Goal: Information Seeking & Learning: Learn about a topic

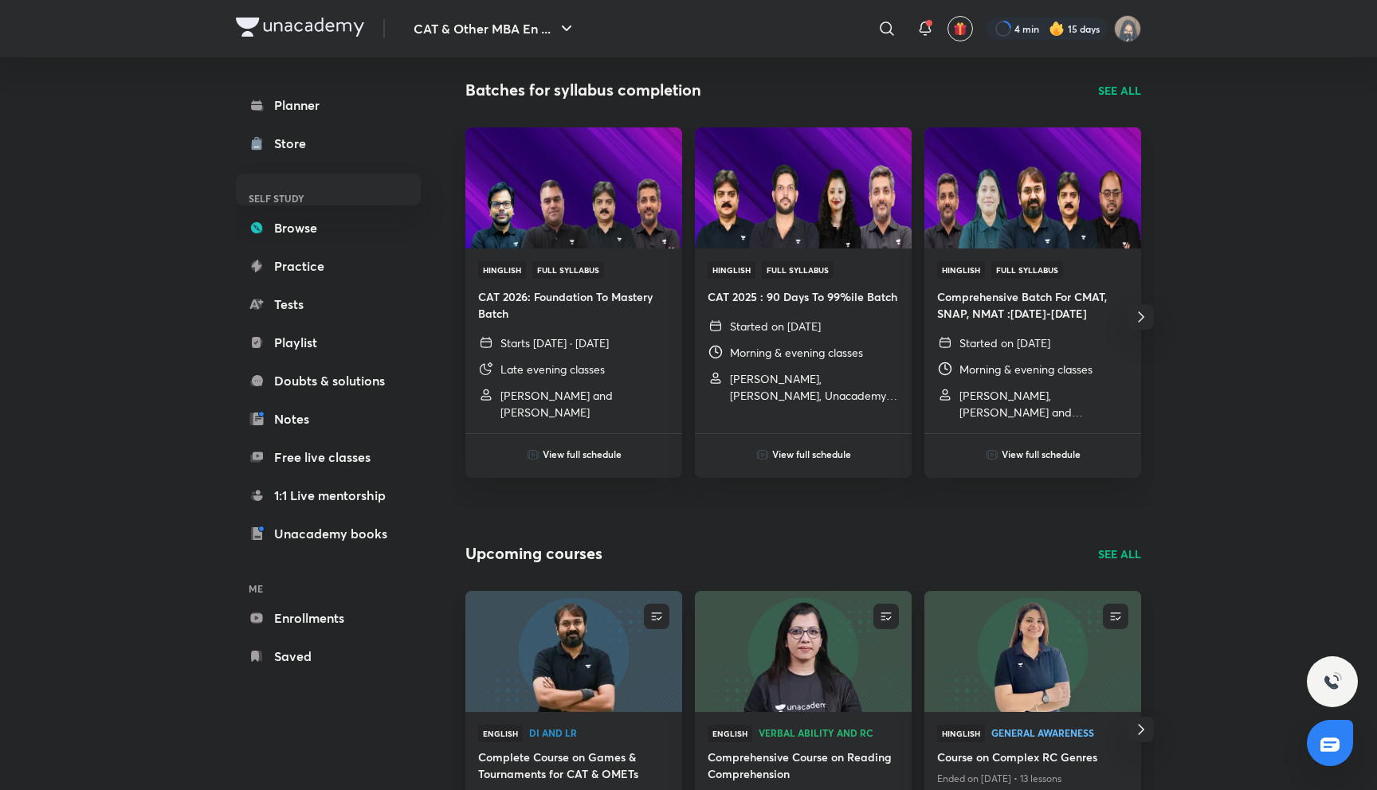
scroll to position [541, 0]
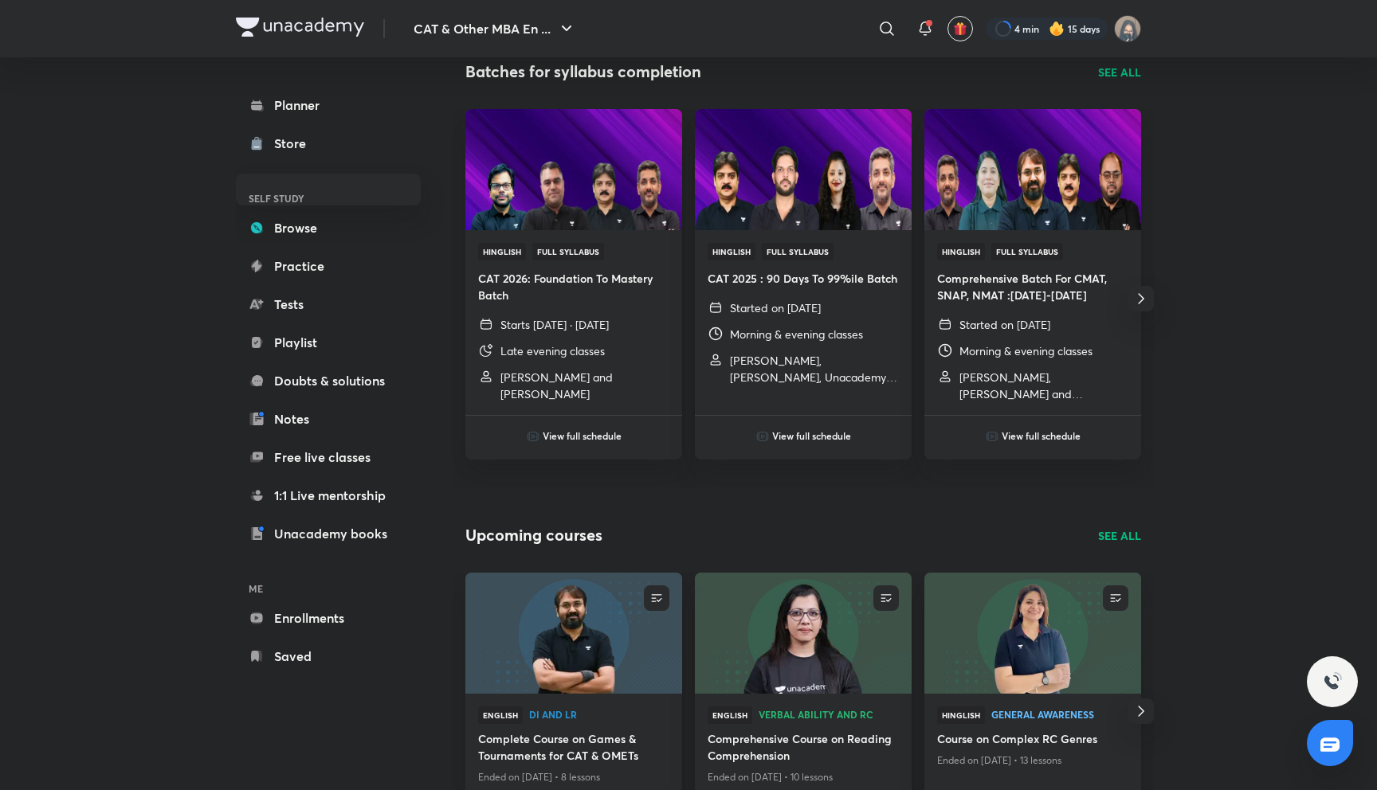
click at [441, 371] on div "Planner Store SELF STUDY Browse Practice Tests Playlist Doubts & solutions Note…" at bounding box center [344, 380] width 217 height 647
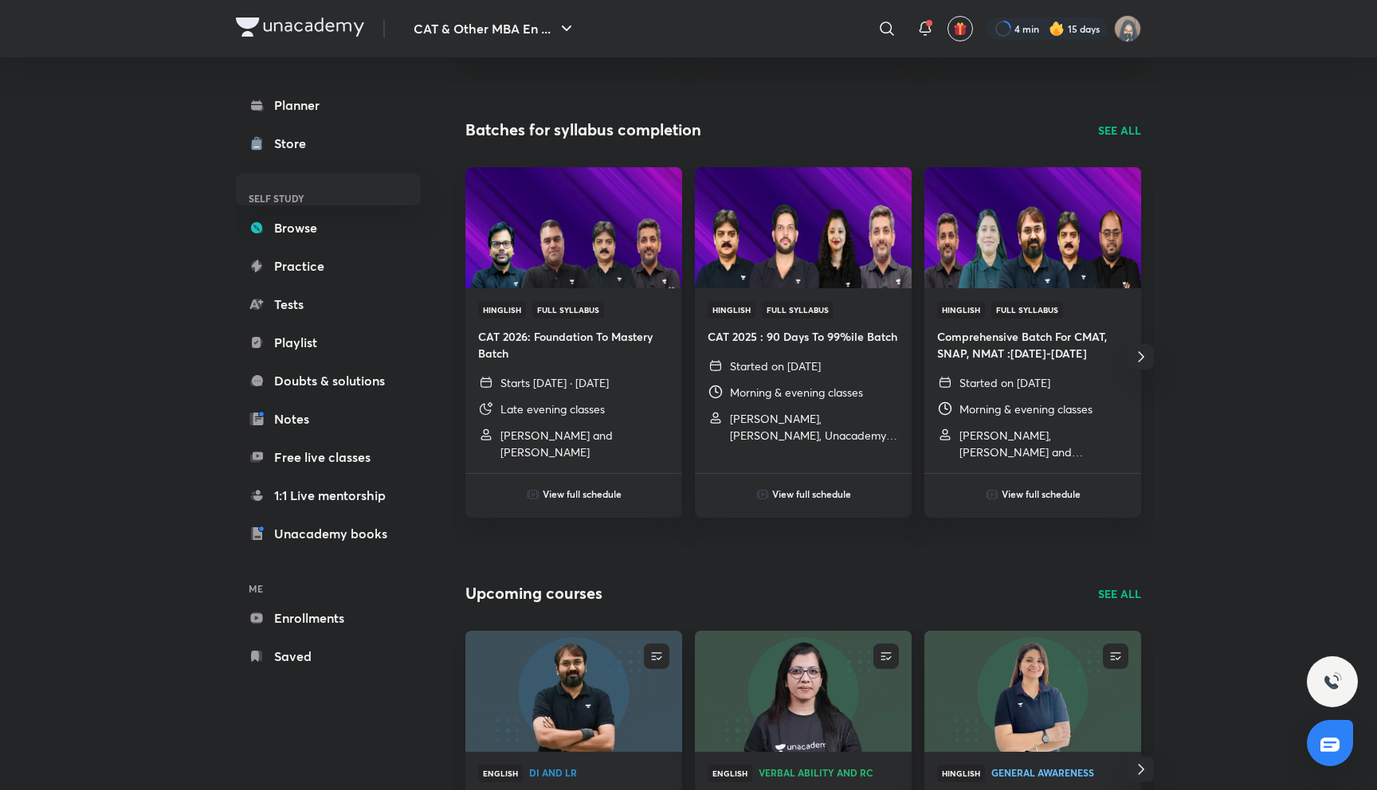
scroll to position [473, 0]
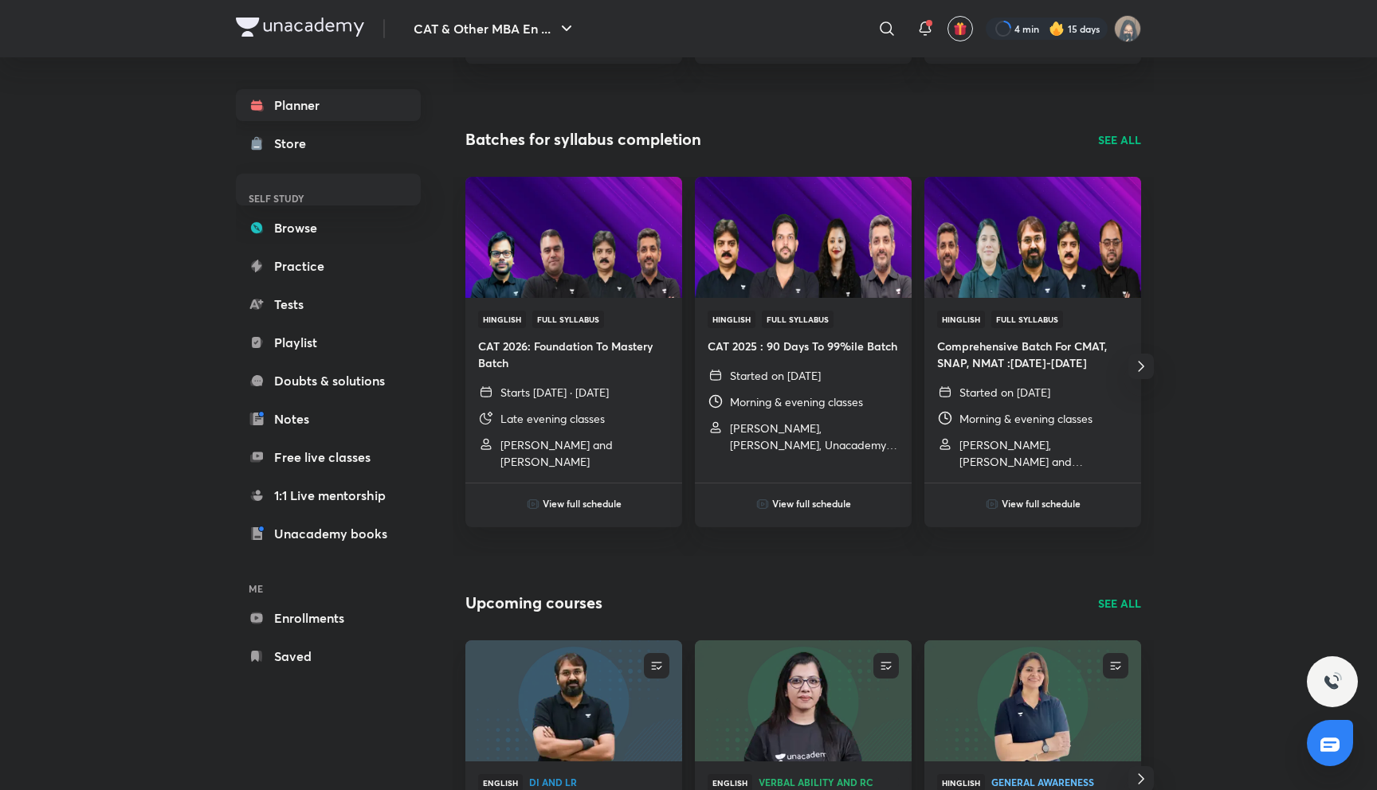
click at [312, 108] on link "Planner" at bounding box center [328, 105] width 185 height 32
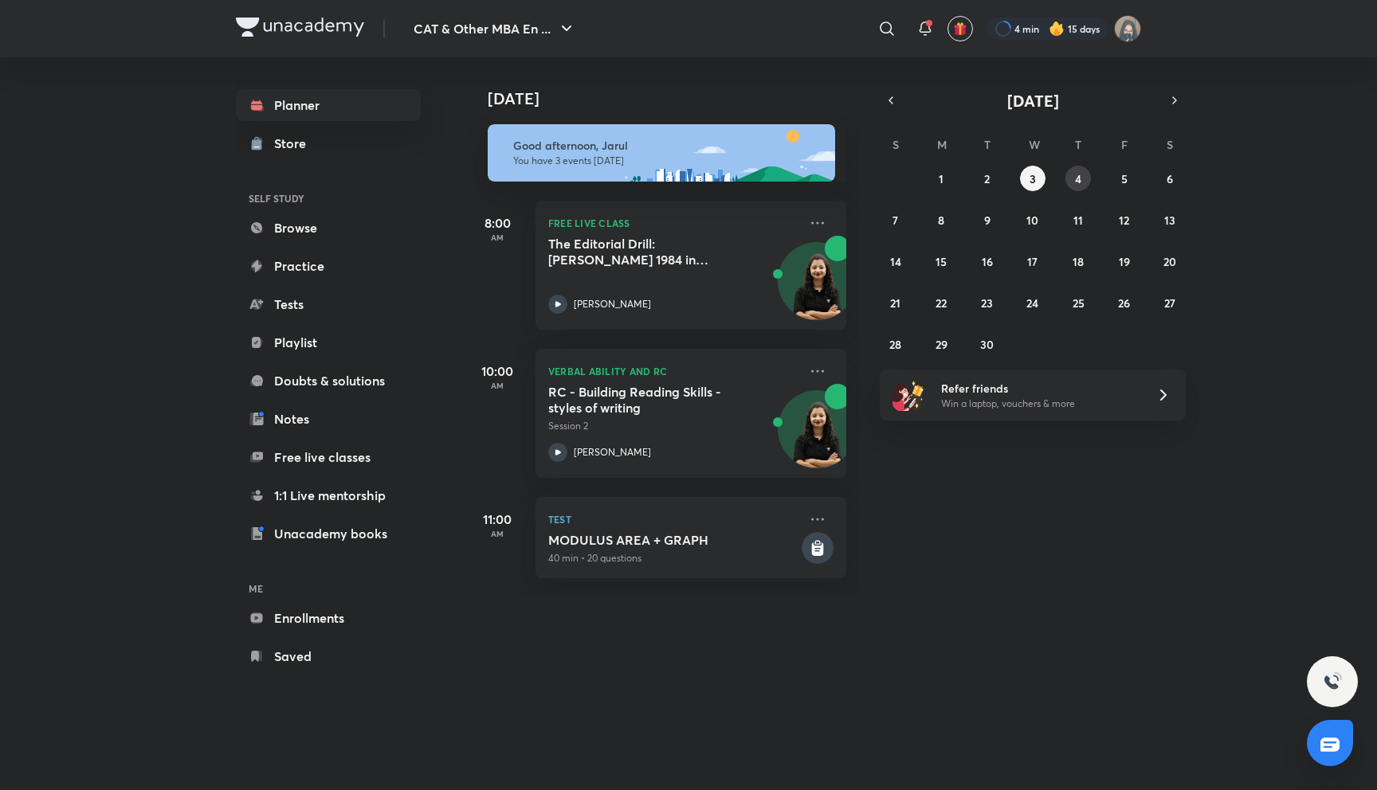
click at [1082, 182] on button "4" at bounding box center [1077, 178] width 25 height 25
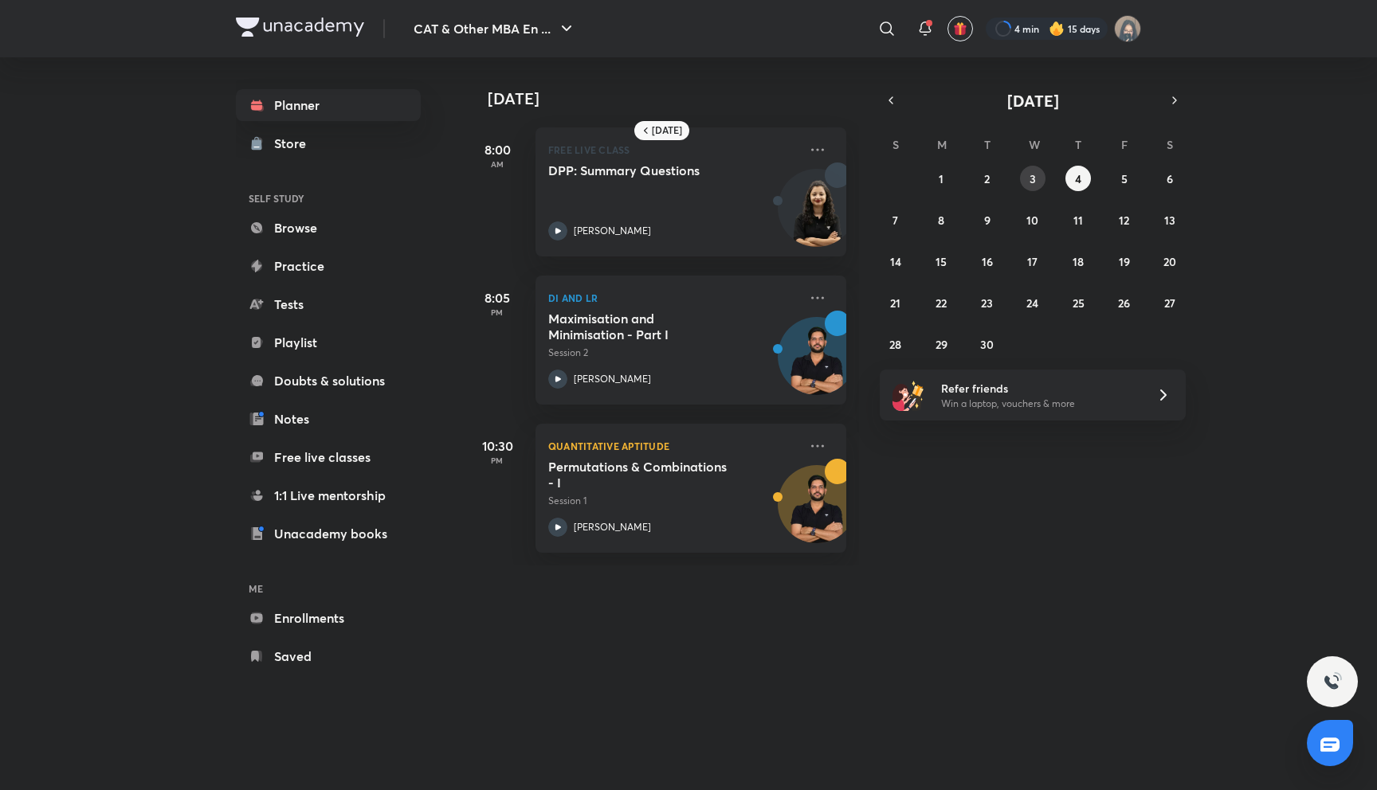
click at [1035, 180] on abbr "3" at bounding box center [1032, 178] width 6 height 15
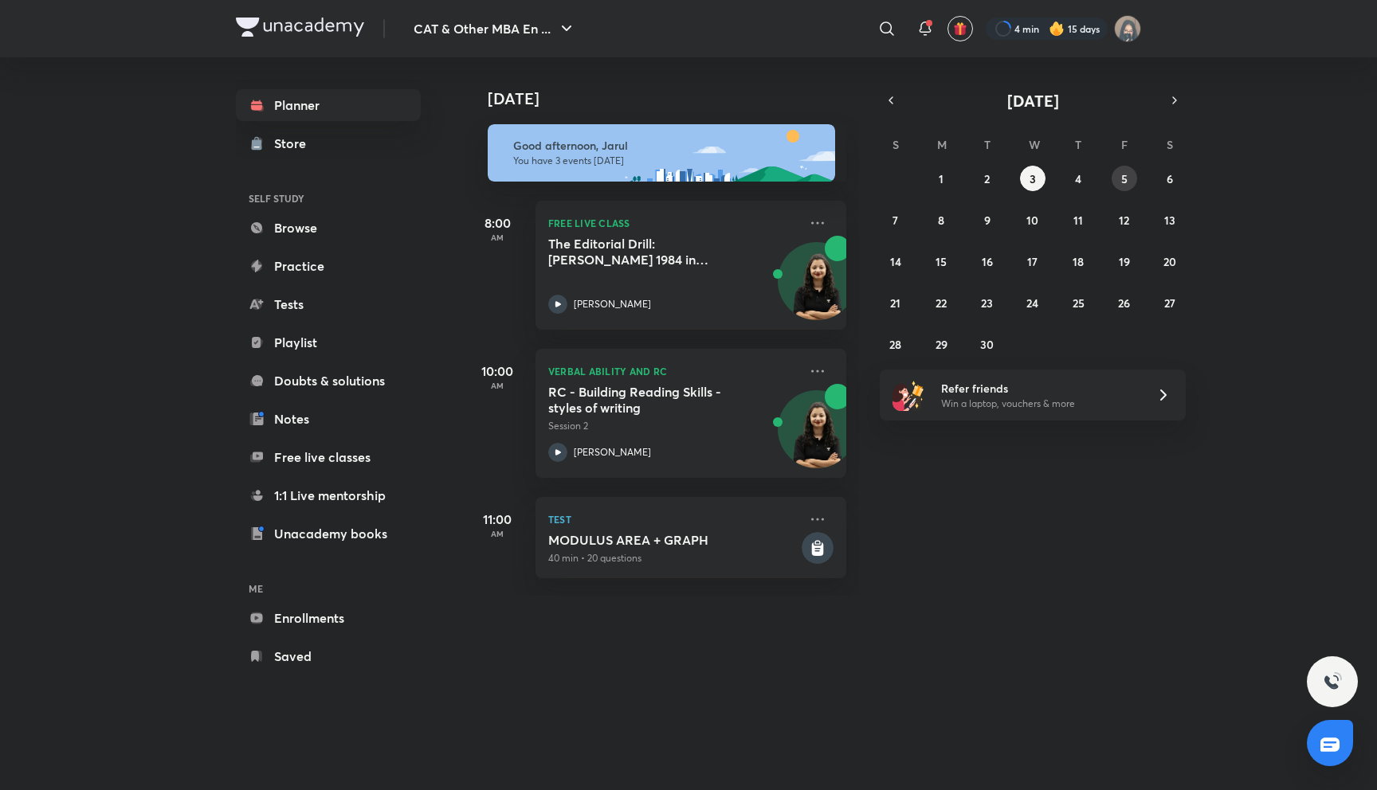
click at [1115, 177] on button "5" at bounding box center [1124, 178] width 25 height 25
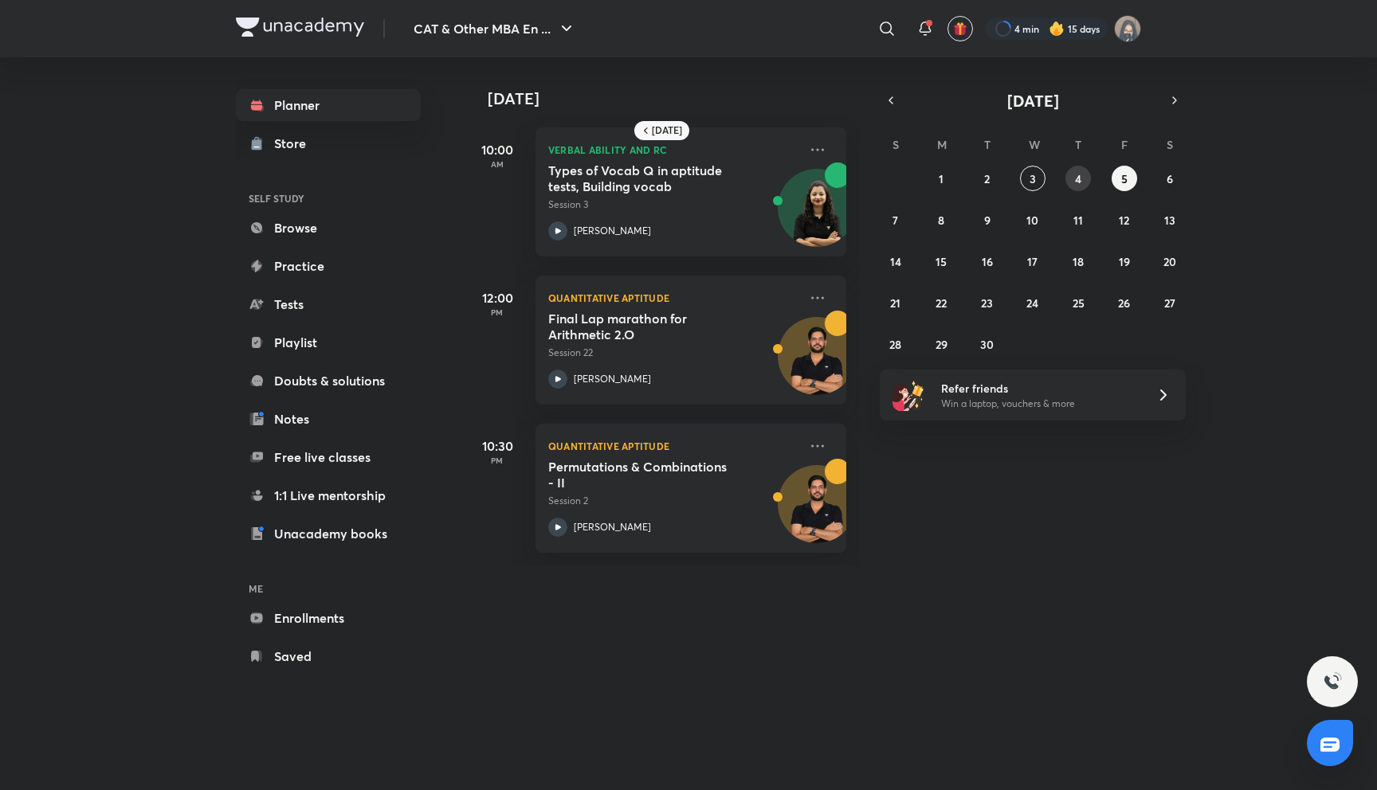
click at [1076, 186] on button "4" at bounding box center [1077, 178] width 25 height 25
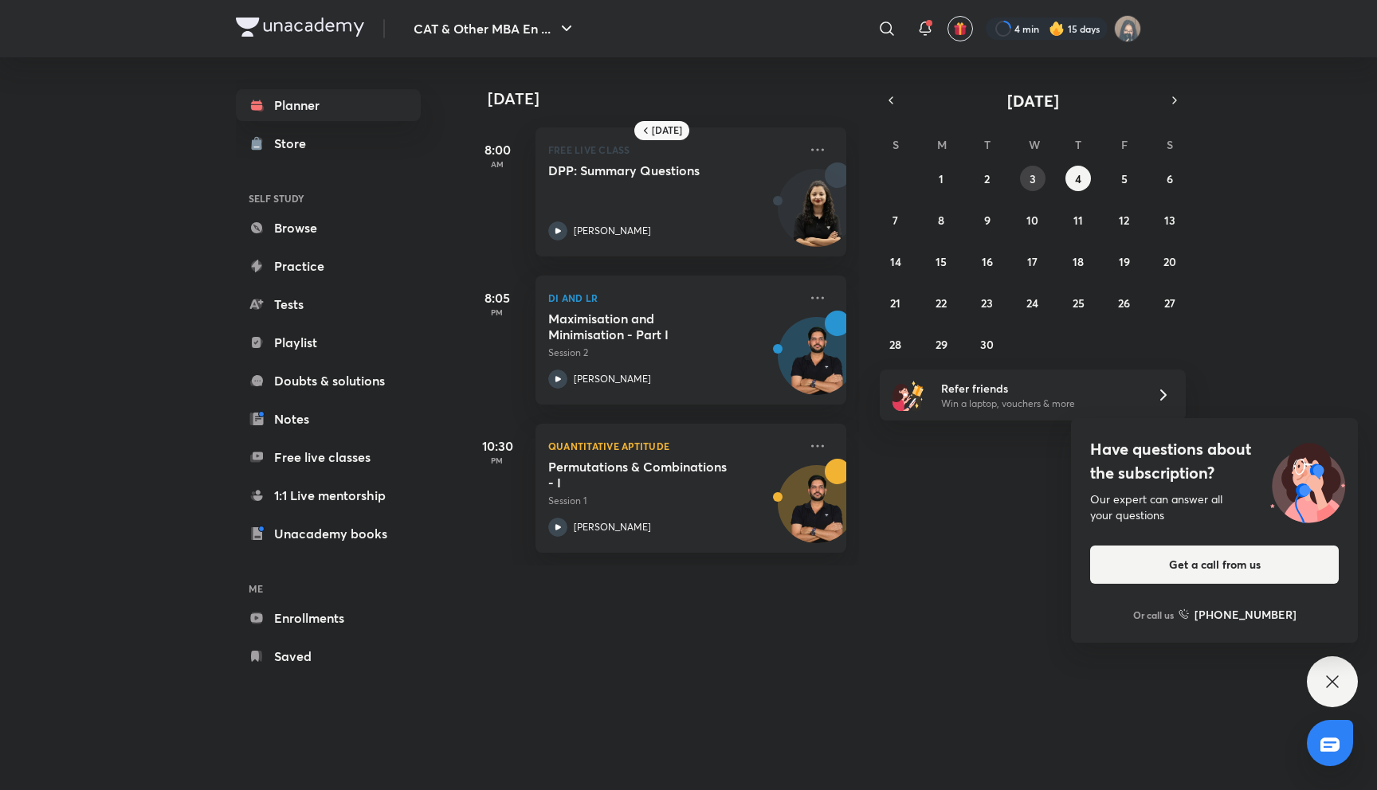
click at [1032, 188] on button "3" at bounding box center [1032, 178] width 25 height 25
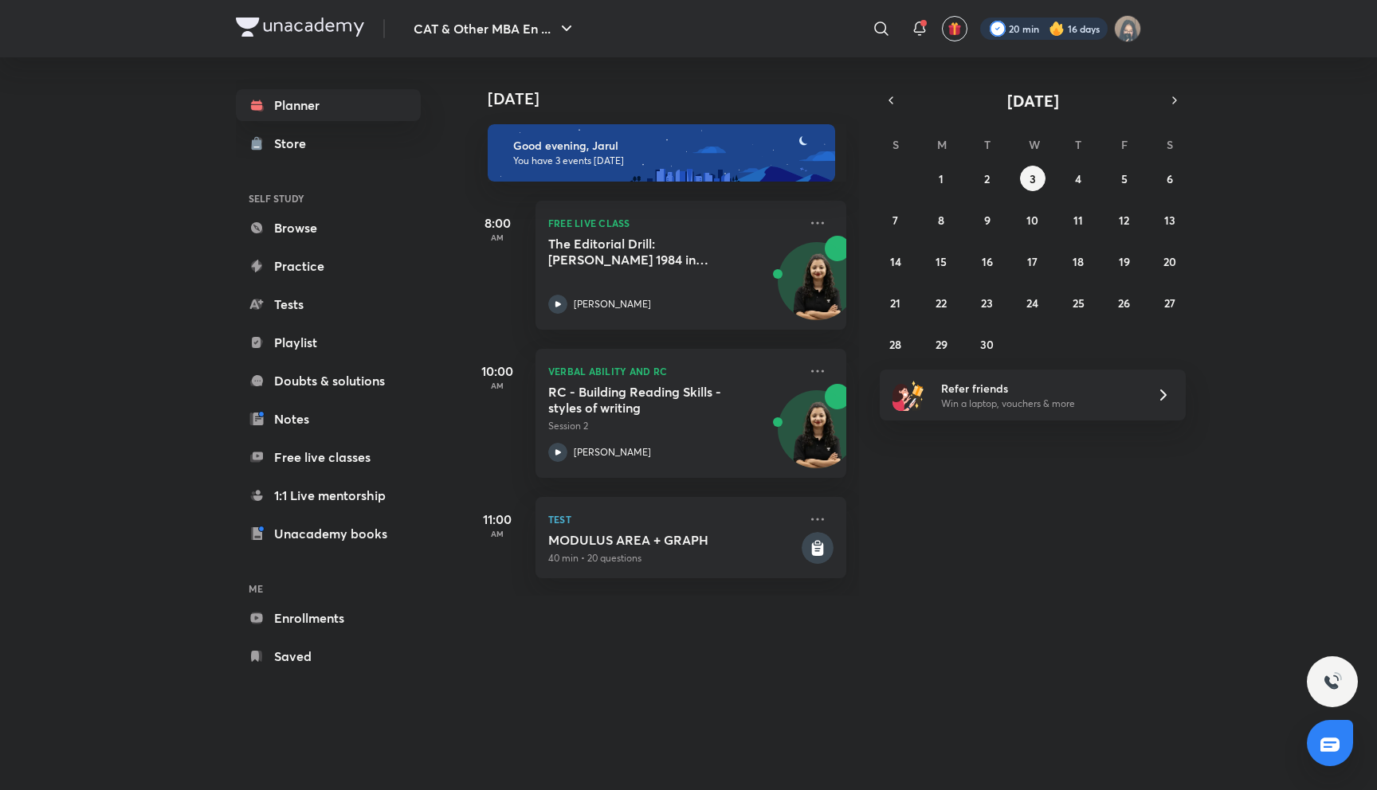
click at [1049, 37] on div at bounding box center [1043, 29] width 127 height 22
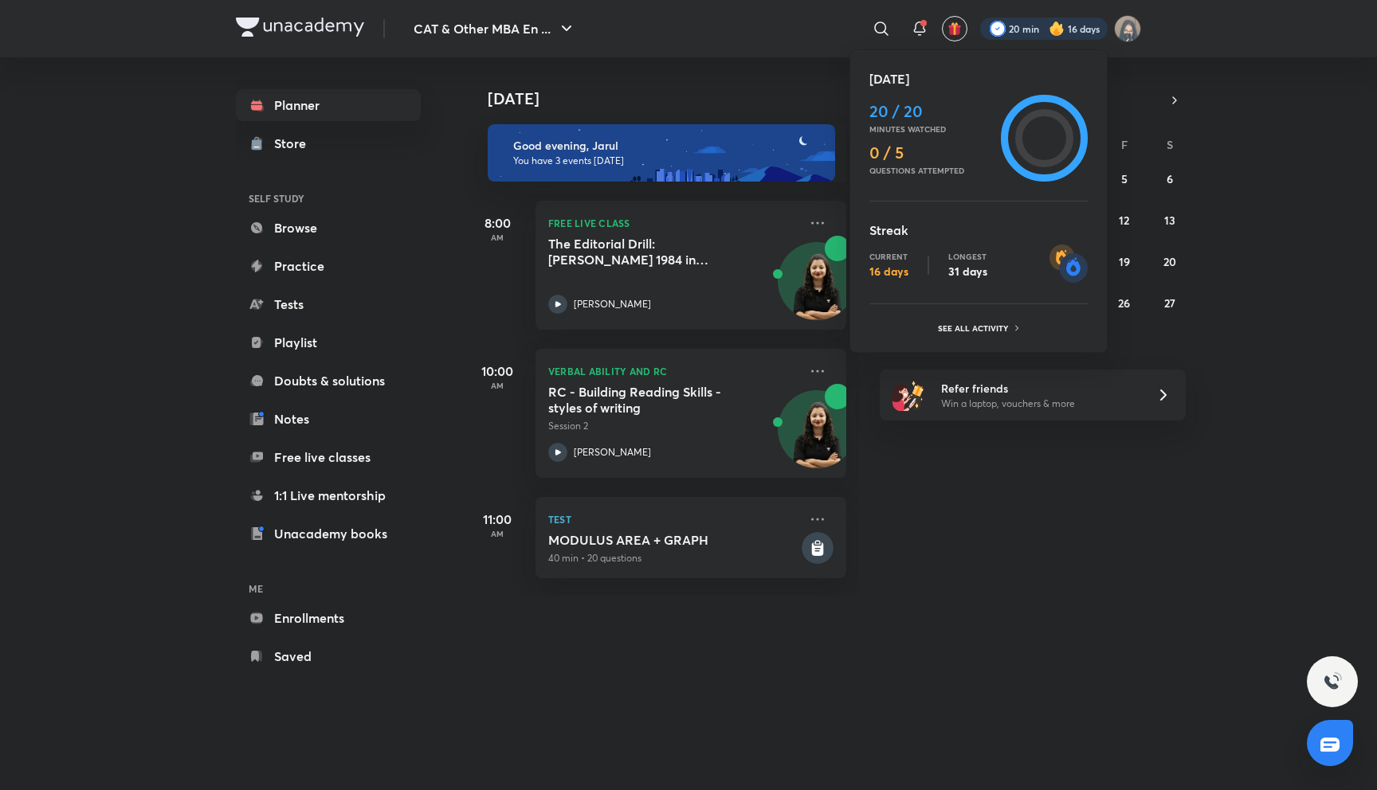
click at [1049, 37] on div at bounding box center [688, 395] width 1377 height 790
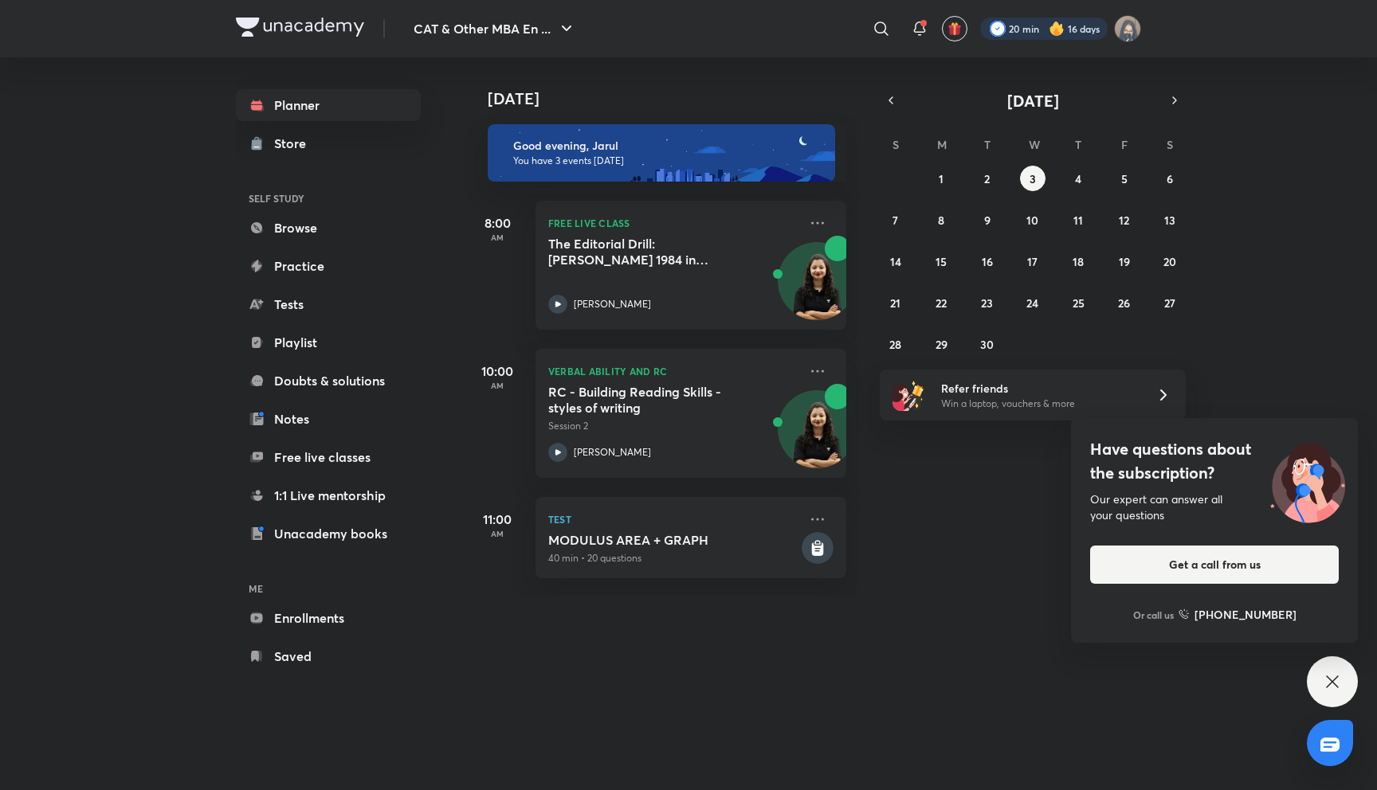
click at [1050, 37] on div at bounding box center [1043, 29] width 127 height 22
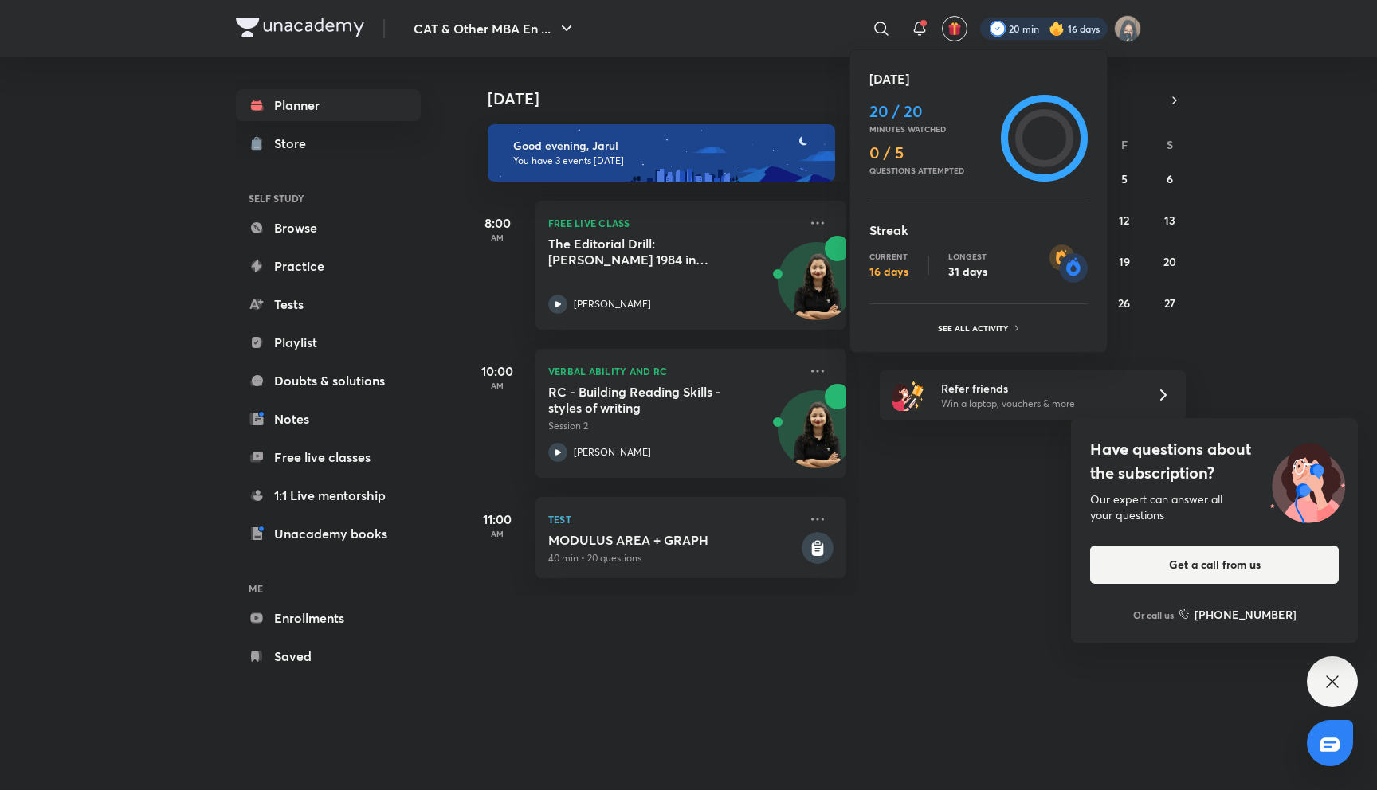
click at [1060, 27] on div at bounding box center [688, 395] width 1377 height 790
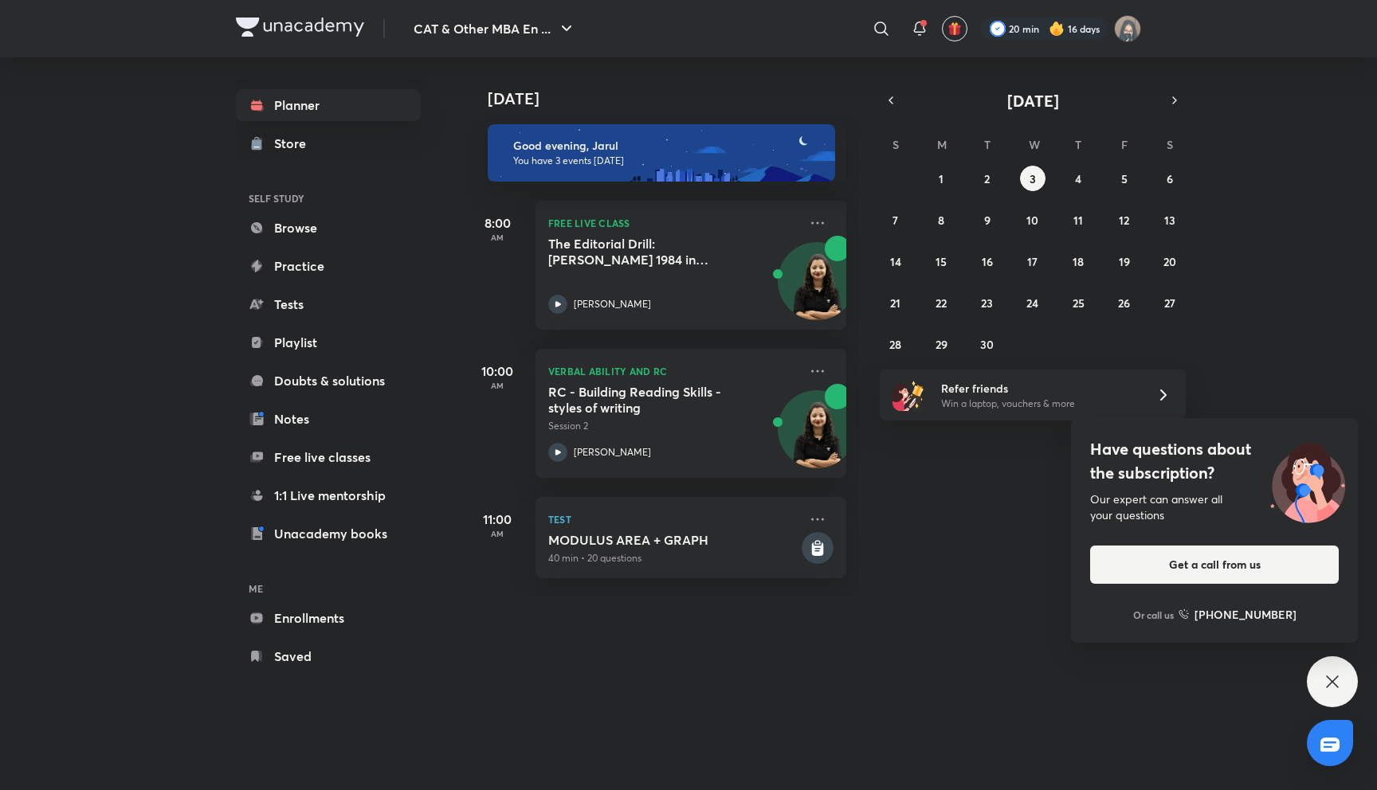
click at [1337, 673] on icon at bounding box center [1332, 682] width 19 height 19
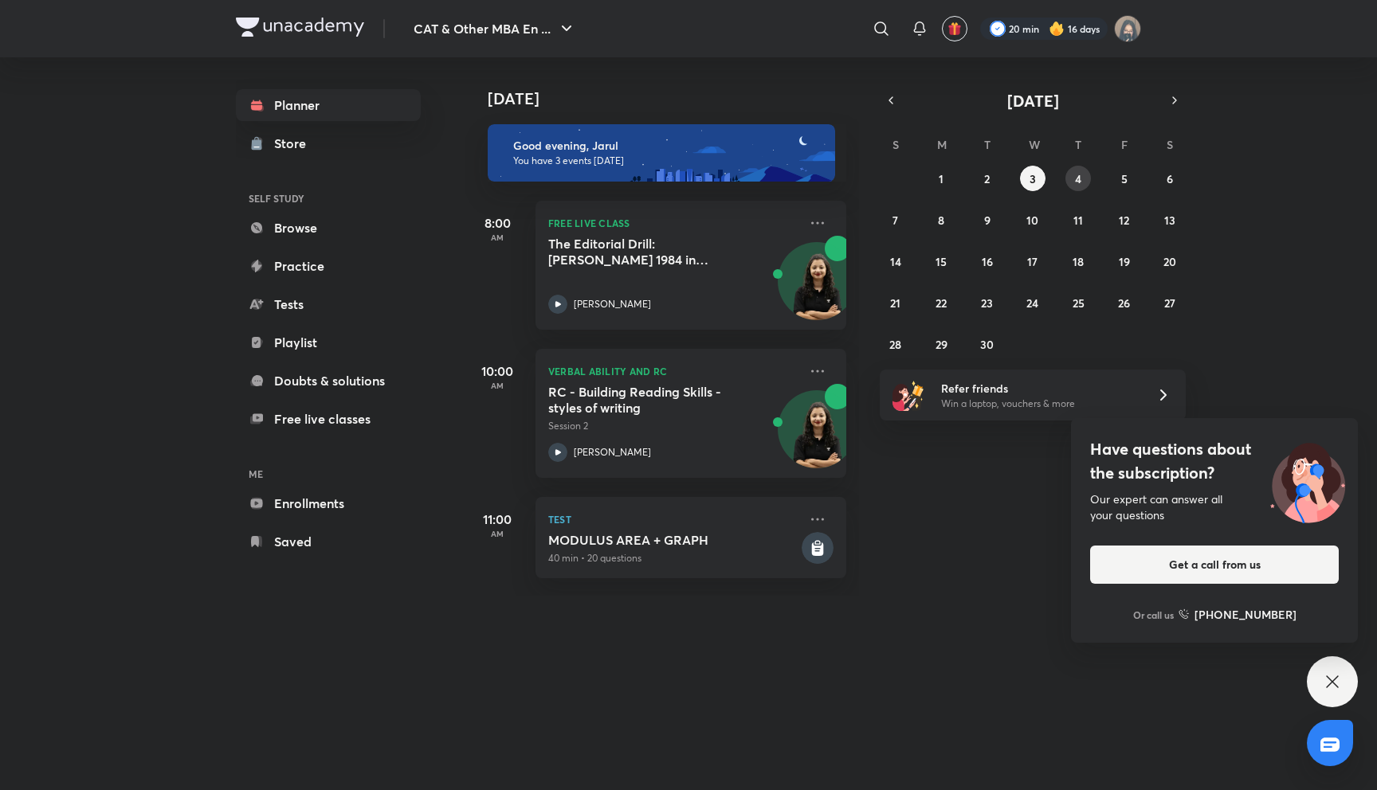
click at [1070, 173] on button "4" at bounding box center [1077, 178] width 25 height 25
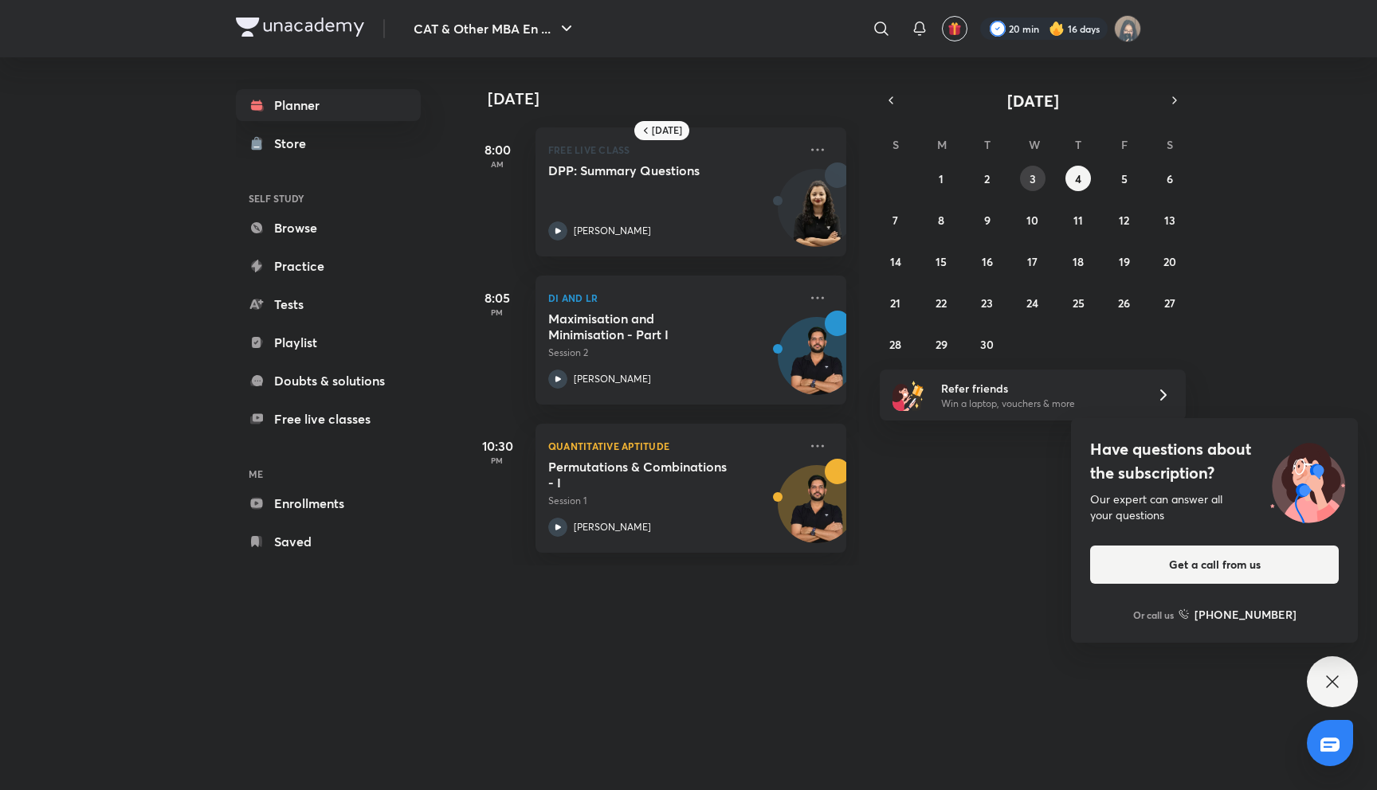
click at [1033, 178] on abbr "3" at bounding box center [1032, 178] width 6 height 15
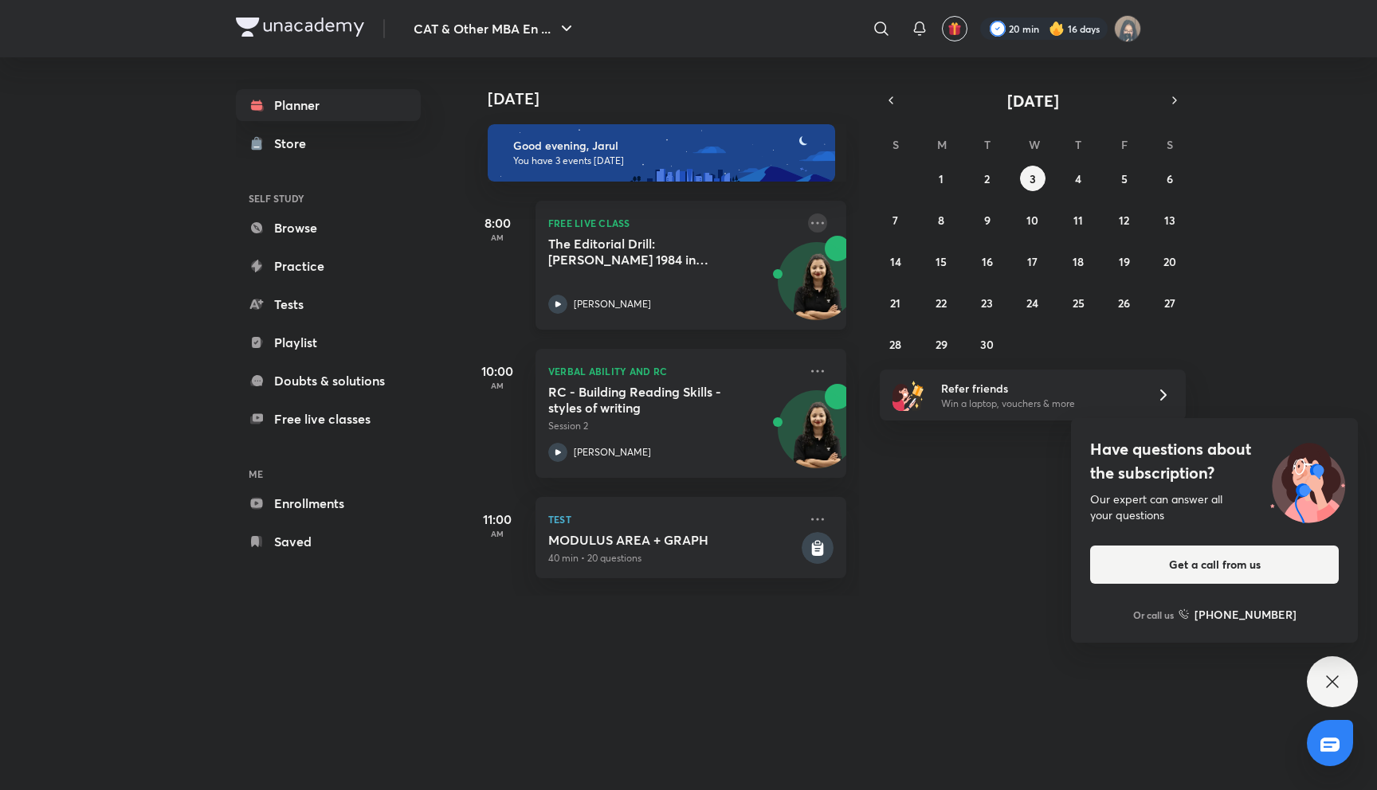
click at [810, 222] on icon at bounding box center [817, 223] width 19 height 19
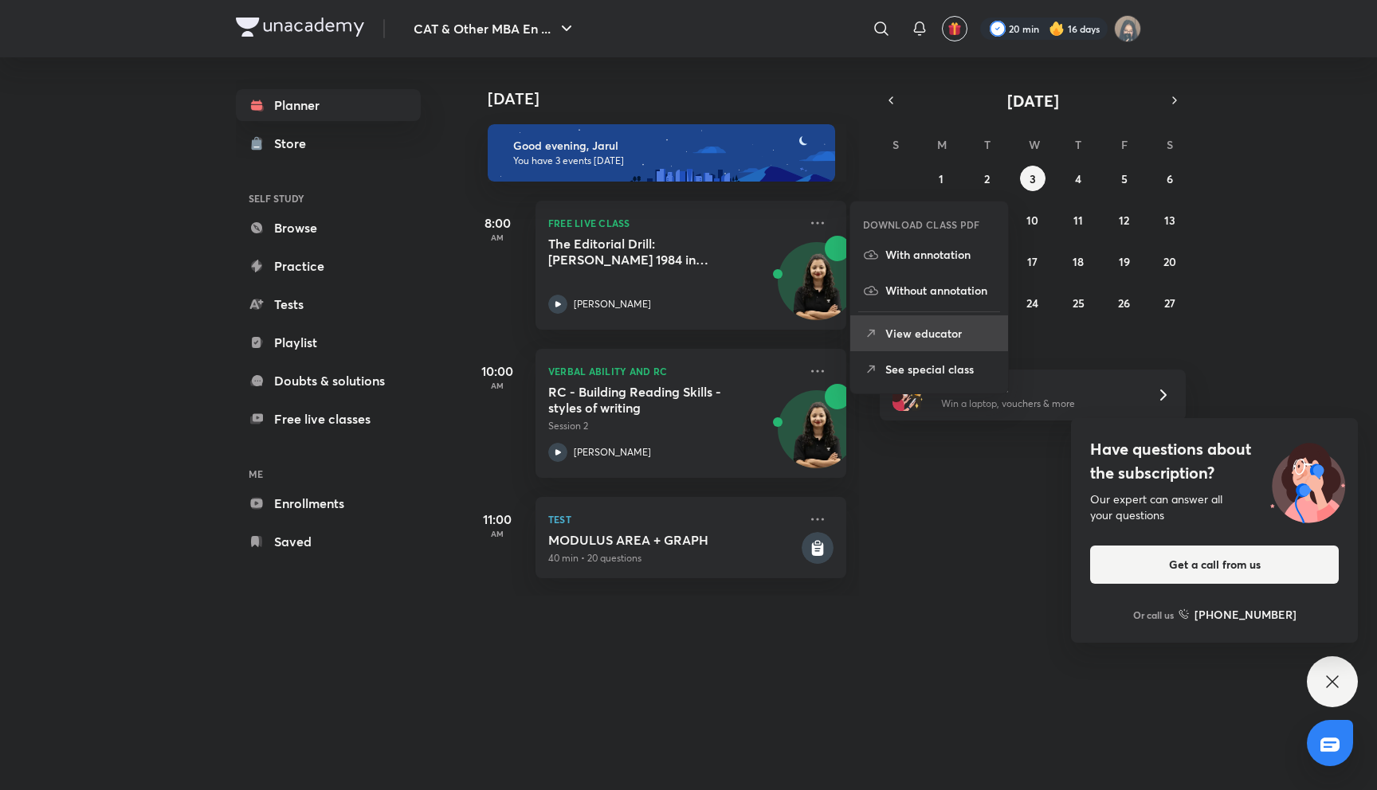
click at [886, 333] on p "View educator" at bounding box center [940, 333] width 110 height 17
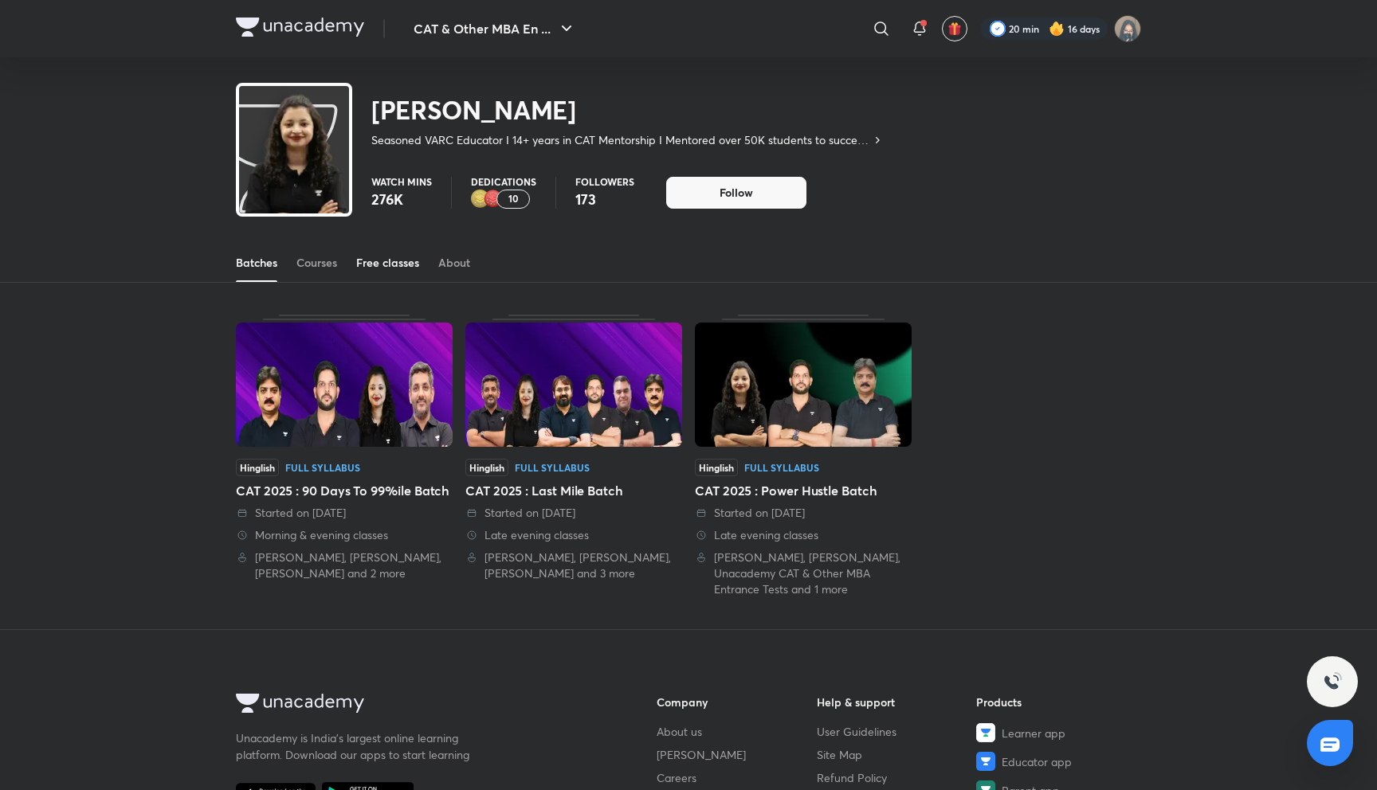
click at [380, 258] on div "Free classes" at bounding box center [387, 263] width 63 height 16
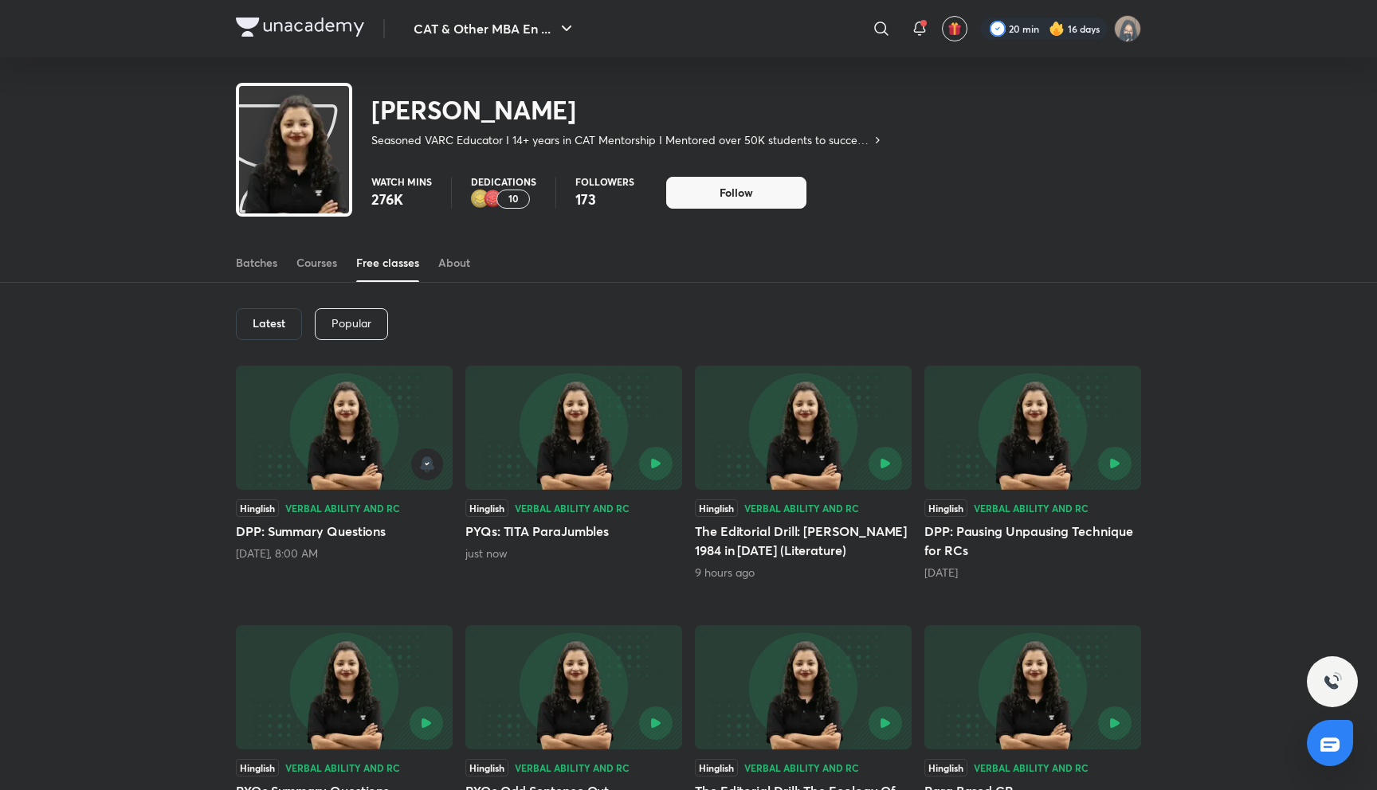
click at [560, 533] on h5 "PYQs: TITA ParaJumbles" at bounding box center [573, 531] width 217 height 19
